Goal: Use online tool/utility: Use online tool/utility

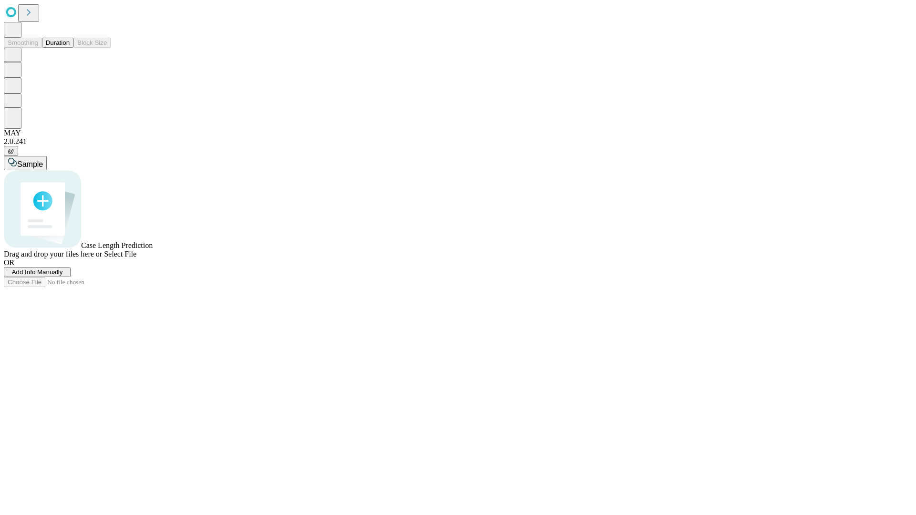
click at [70, 48] on button "Duration" at bounding box center [57, 43] width 31 height 10
click at [43, 160] on span "Sample" at bounding box center [30, 164] width 26 height 8
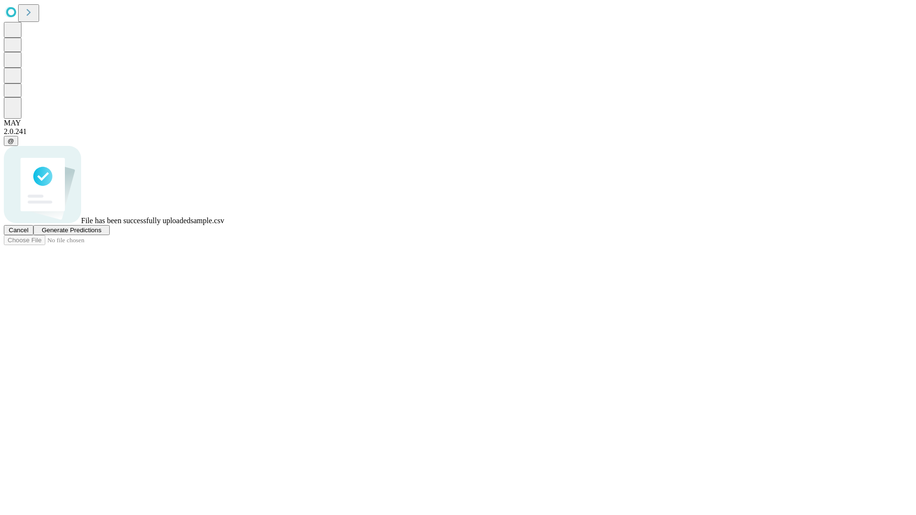
click at [101, 234] on span "Generate Predictions" at bounding box center [71, 230] width 60 height 7
